Goal: Check status: Check status

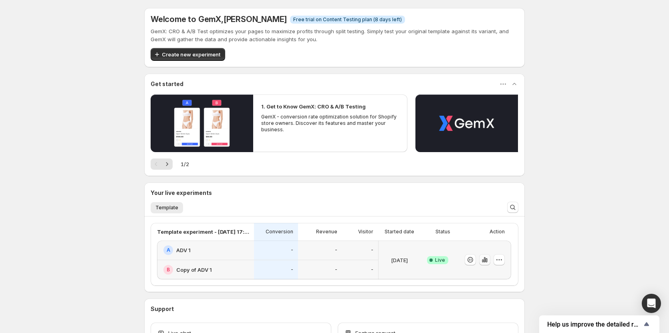
click at [483, 261] on icon "button" at bounding box center [483, 260] width 2 height 3
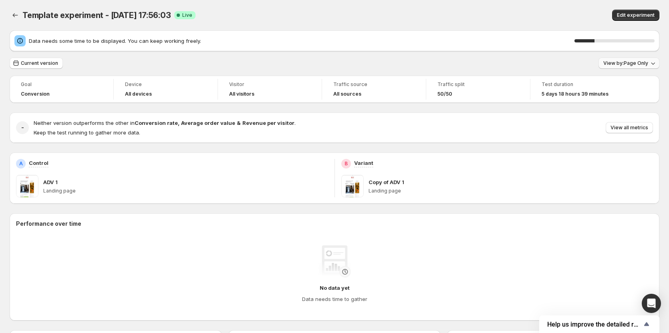
click at [642, 63] on span "View by: Page Only" at bounding box center [625, 63] width 45 height 6
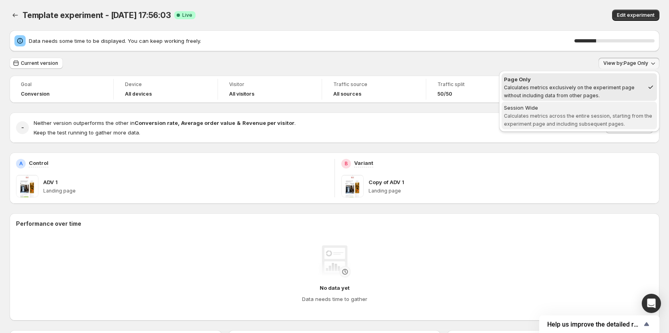
click at [612, 123] on span "Calculates metrics across the entire session, starting from the experiment page…" at bounding box center [578, 120] width 148 height 14
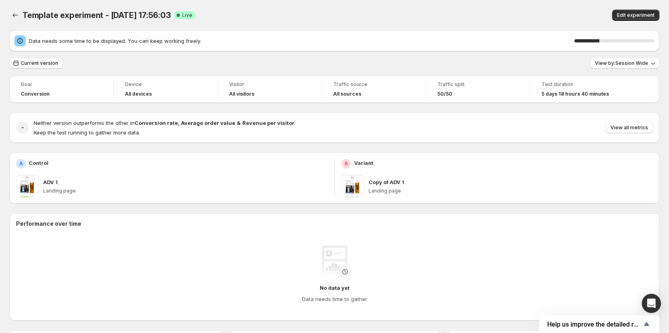
click at [37, 64] on span "Current version" at bounding box center [39, 63] width 37 height 6
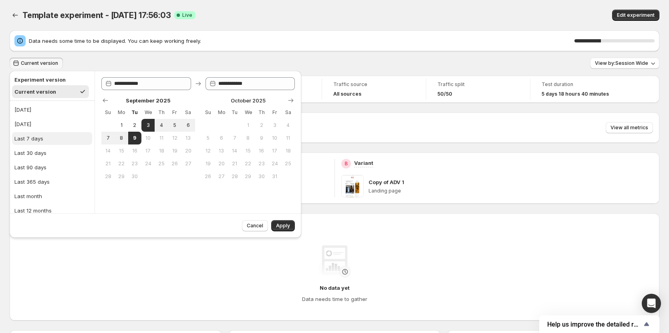
click at [67, 135] on button "Last 7 days" at bounding box center [52, 138] width 80 height 13
click at [282, 226] on span "Apply" at bounding box center [283, 226] width 14 height 6
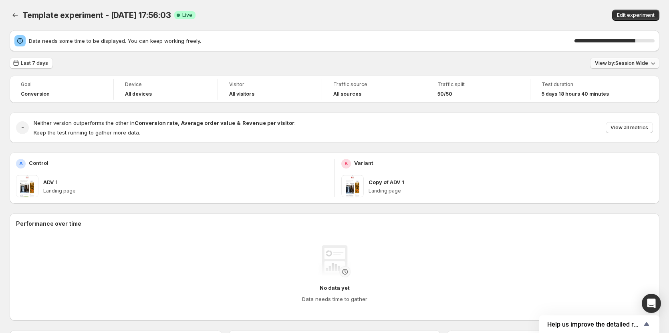
click at [630, 68] on button "View by: Session Wide" at bounding box center [624, 63] width 69 height 11
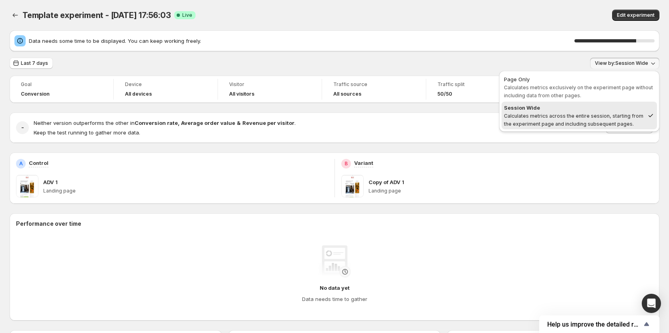
click at [526, 54] on div "Data needs some time to be displayed. You can keep working freely. 77 % Last 7 …" at bounding box center [335, 292] width 650 height 525
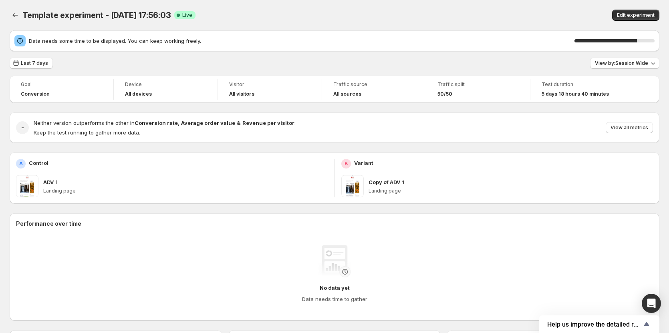
drag, startPoint x: 645, startPoint y: 131, endPoint x: 645, endPoint y: 117, distance: 14.4
click at [645, 117] on div "- Neither version outperforms the other in Conversion rate , Average order valu…" at bounding box center [335, 128] width 650 height 30
click at [643, 124] on button "View all metrics" at bounding box center [628, 127] width 47 height 11
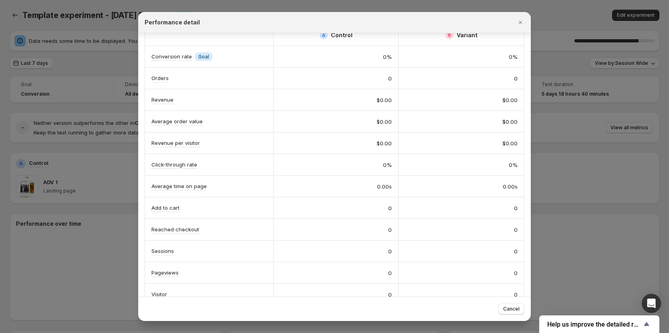
scroll to position [30, 0]
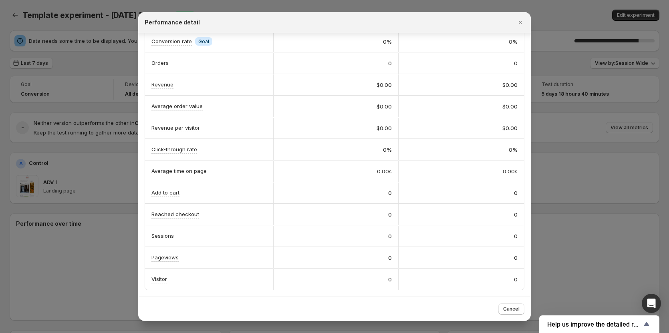
click at [493, 107] on div "$0.00" at bounding box center [461, 107] width 113 height 8
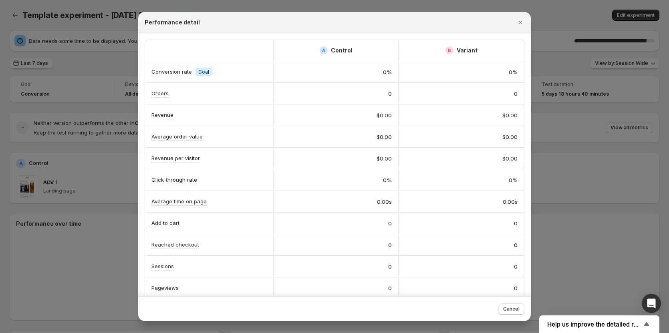
drag, startPoint x: 438, startPoint y: 112, endPoint x: 429, endPoint y: 108, distance: 9.5
click at [429, 108] on div "$0.00" at bounding box center [460, 115] width 125 height 21
drag, startPoint x: 444, startPoint y: 93, endPoint x: 447, endPoint y: 86, distance: 7.0
click at [447, 86] on div "0" at bounding box center [460, 93] width 125 height 21
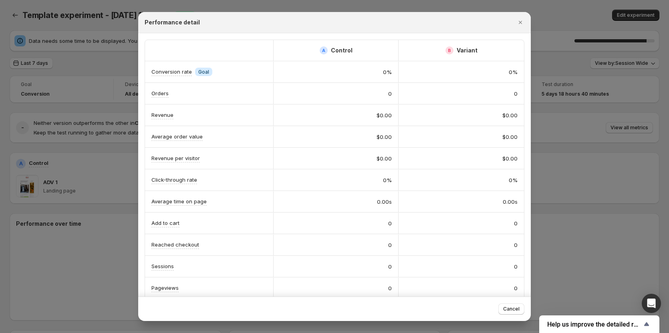
click at [447, 86] on div "0" at bounding box center [460, 93] width 125 height 21
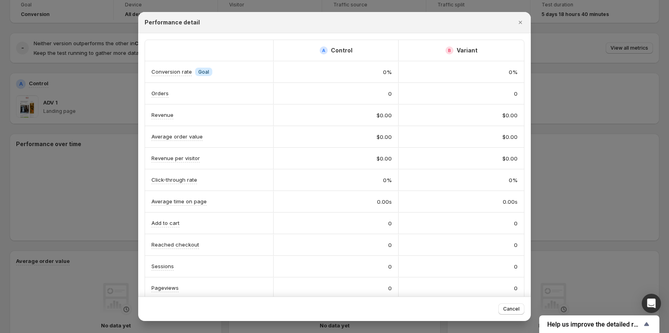
scroll to position [80, 0]
click at [508, 308] on span "Cancel" at bounding box center [511, 309] width 16 height 6
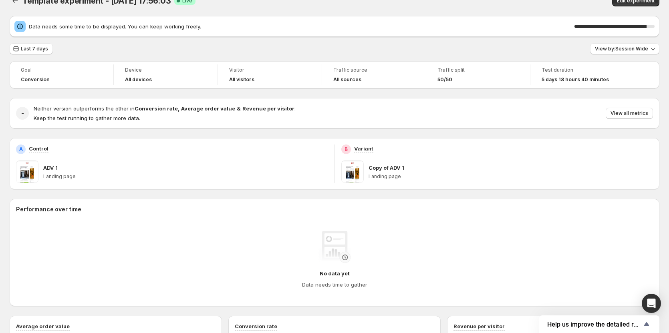
scroll to position [0, 0]
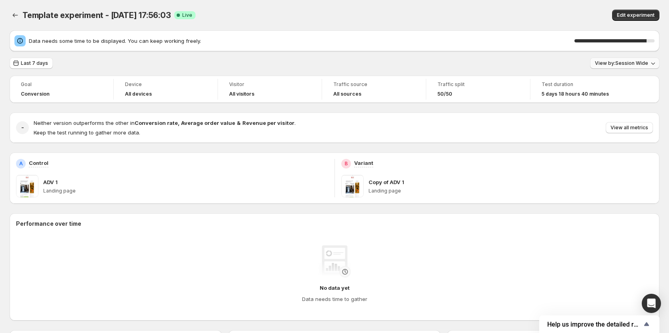
click at [635, 68] on button "View by: Session Wide" at bounding box center [624, 63] width 69 height 11
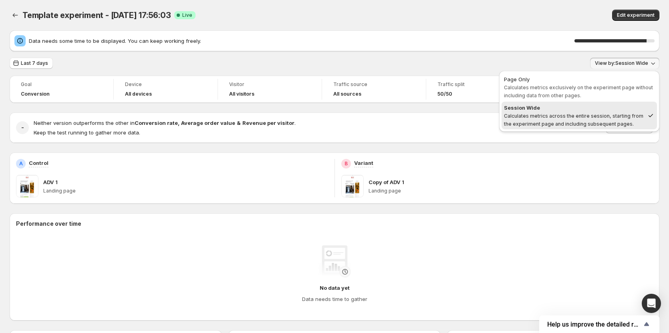
click at [591, 123] on span "Calculates metrics across the entire session, starting from the experiment page…" at bounding box center [573, 120] width 139 height 14
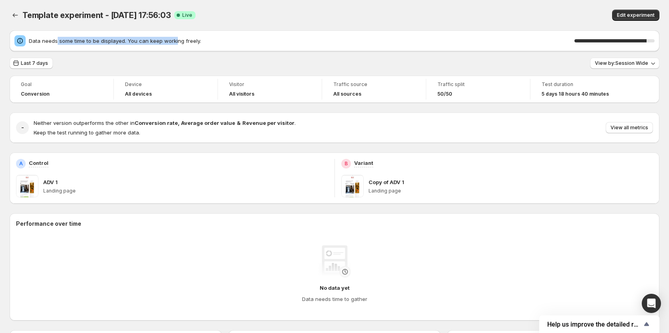
drag, startPoint x: 57, startPoint y: 37, endPoint x: 175, endPoint y: 45, distance: 118.0
click at [175, 45] on div "Data needs some time to be displayed. You can keep working freely. 90 %" at bounding box center [334, 40] width 640 height 11
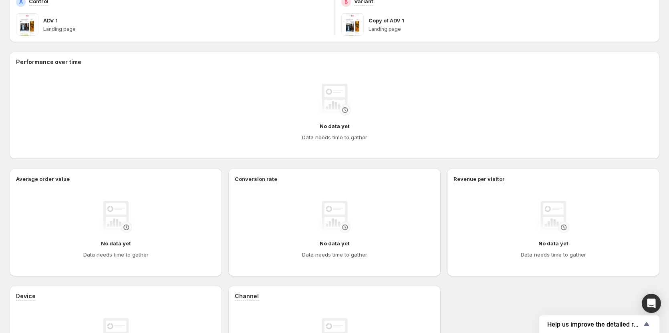
scroll to position [200, 0]
